Goal: Navigation & Orientation: Find specific page/section

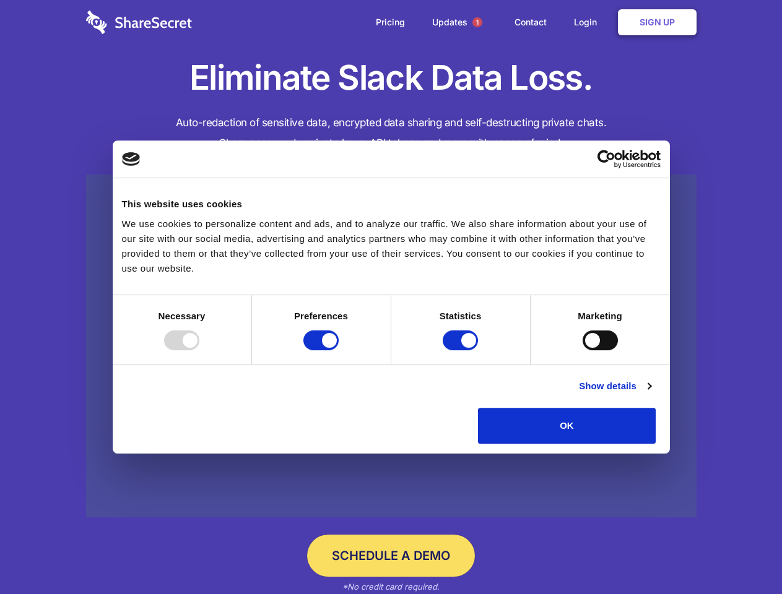
click at [199, 350] on div at bounding box center [181, 341] width 35 height 20
click at [339, 350] on input "Preferences" at bounding box center [320, 341] width 35 height 20
checkbox input "false"
click at [462, 350] on input "Statistics" at bounding box center [460, 341] width 35 height 20
checkbox input "false"
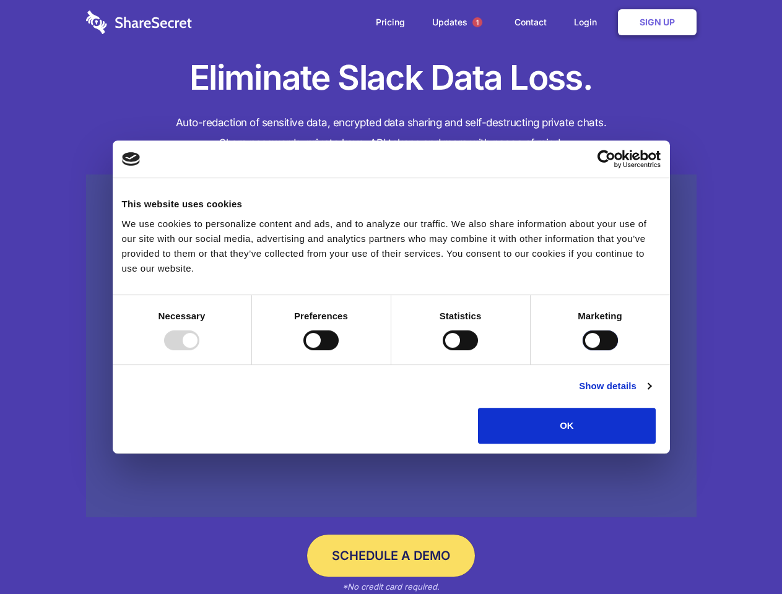
click at [583, 350] on input "Marketing" at bounding box center [600, 341] width 35 height 20
checkbox input "true"
click at [651, 394] on link "Show details" at bounding box center [615, 386] width 72 height 15
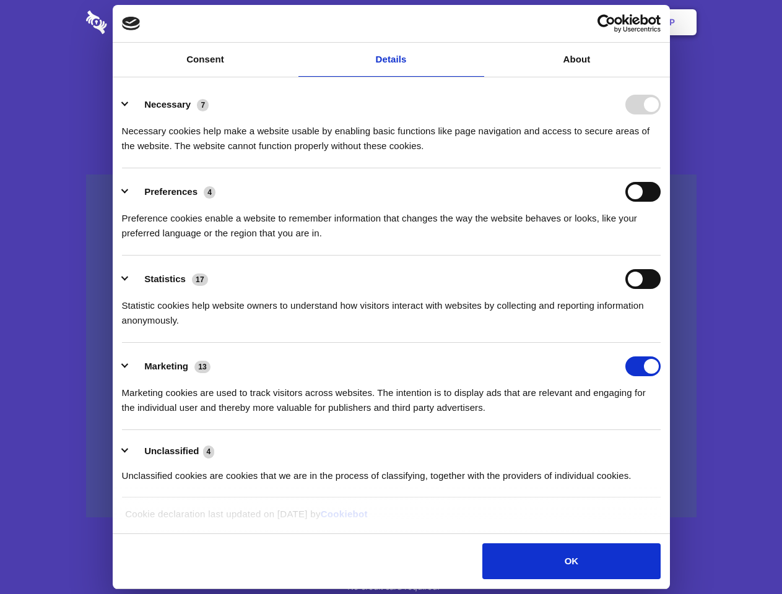
click at [661, 168] on li "Necessary 7 Necessary cookies help make a website usable by enabling basic func…" at bounding box center [391, 124] width 539 height 87
click at [477, 22] on span "1" at bounding box center [477, 22] width 10 height 10
